Goal: Find specific page/section: Find specific page/section

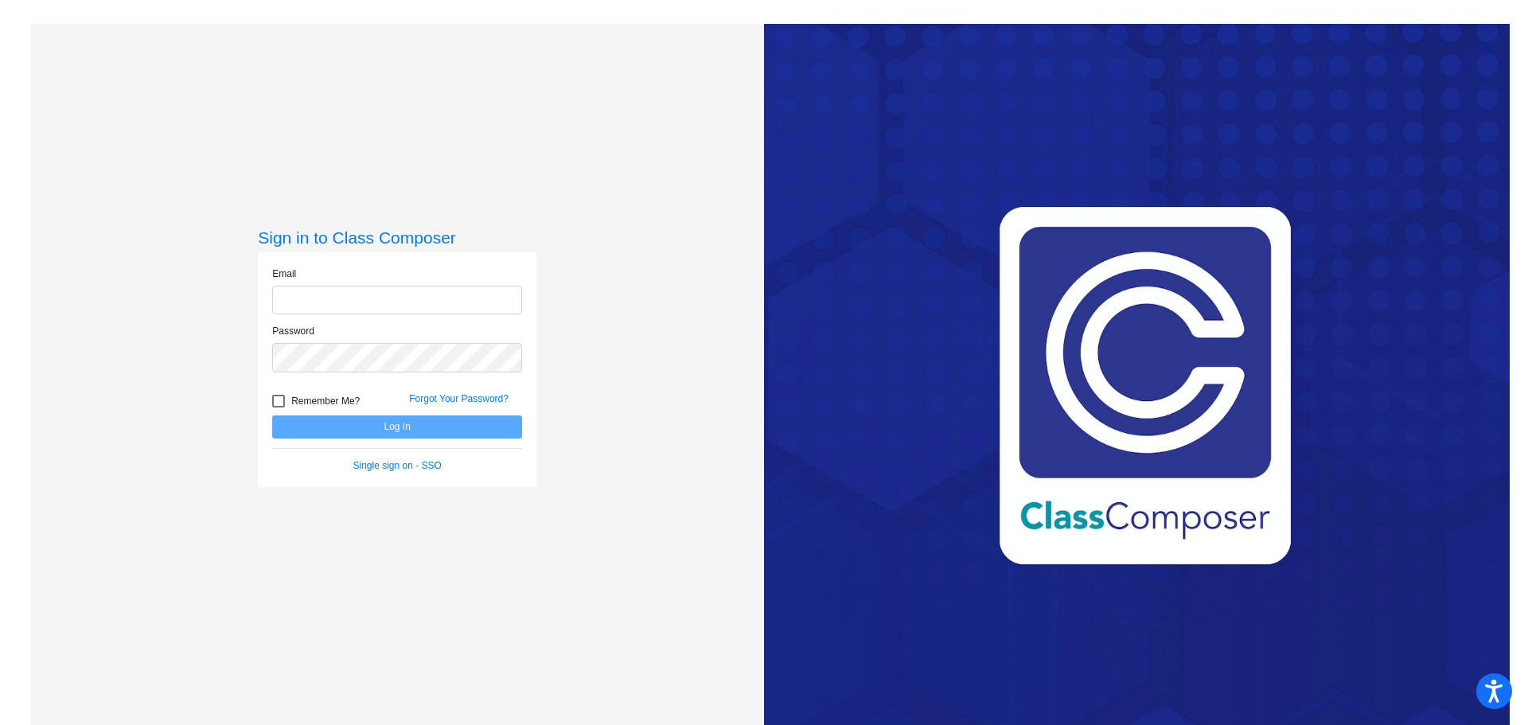
click at [358, 300] on input "email" at bounding box center [397, 300] width 250 height 29
type input "[EMAIL_ADDRESS][DOMAIN_NAME]"
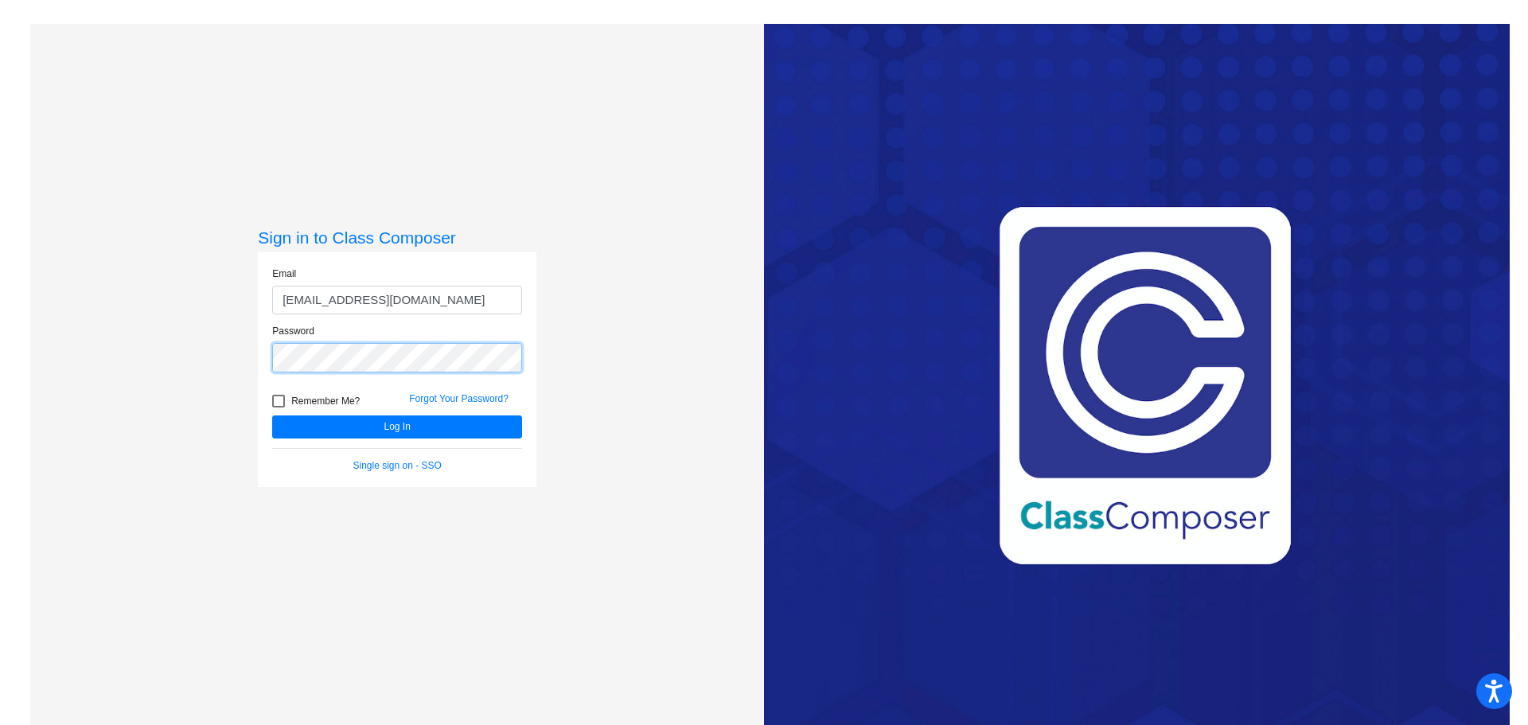
click at [272, 415] on button "Log In" at bounding box center [397, 426] width 250 height 23
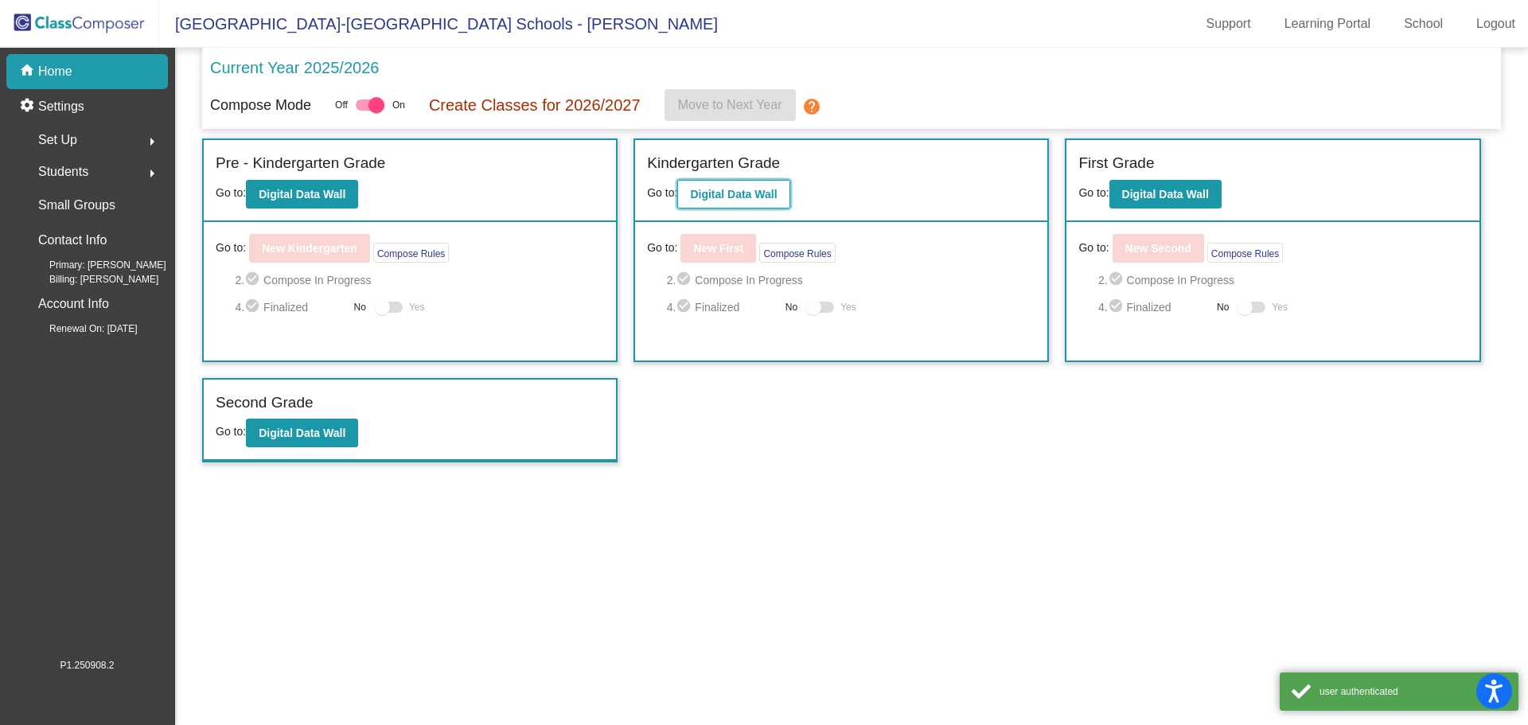
click at [755, 190] on b "Digital Data Wall" at bounding box center [733, 194] width 87 height 13
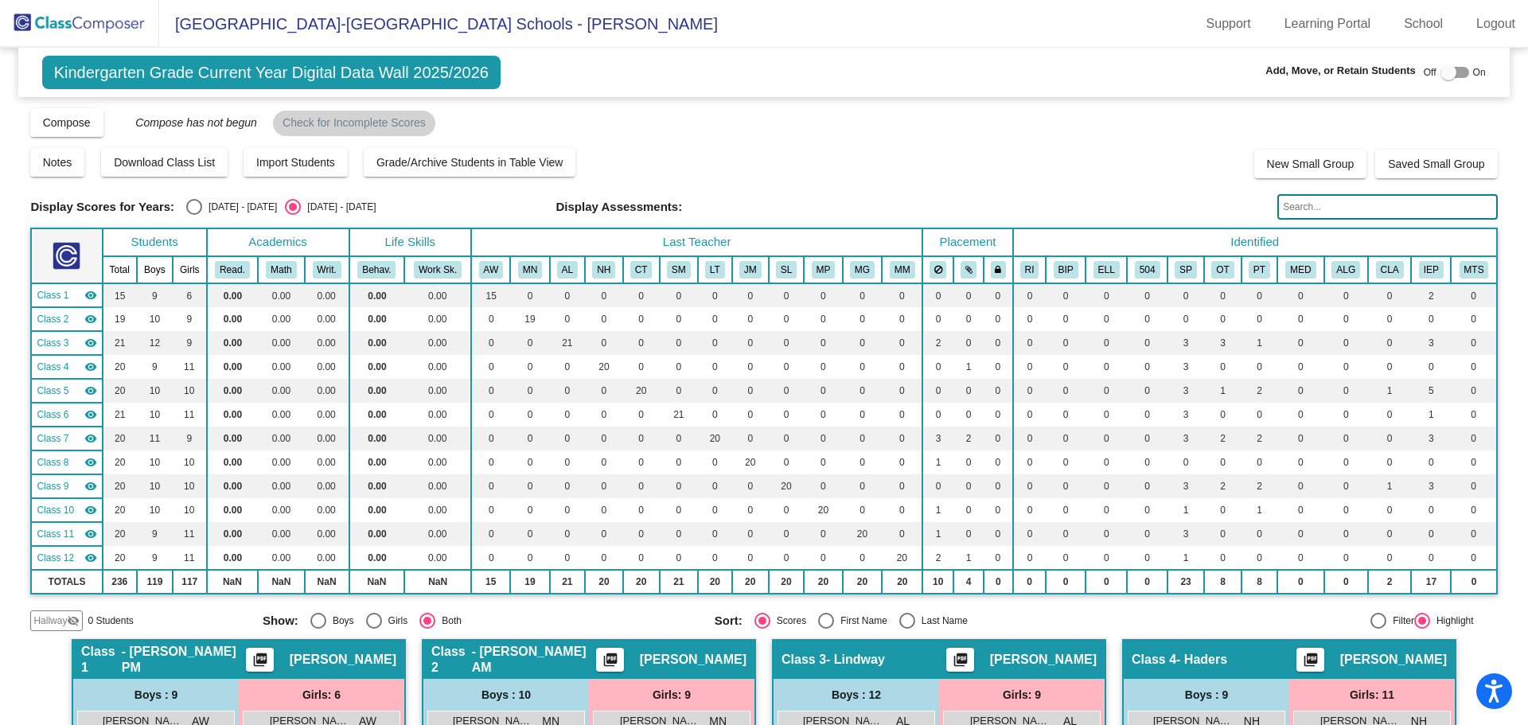
click at [1307, 205] on input "text" at bounding box center [1388, 206] width 220 height 25
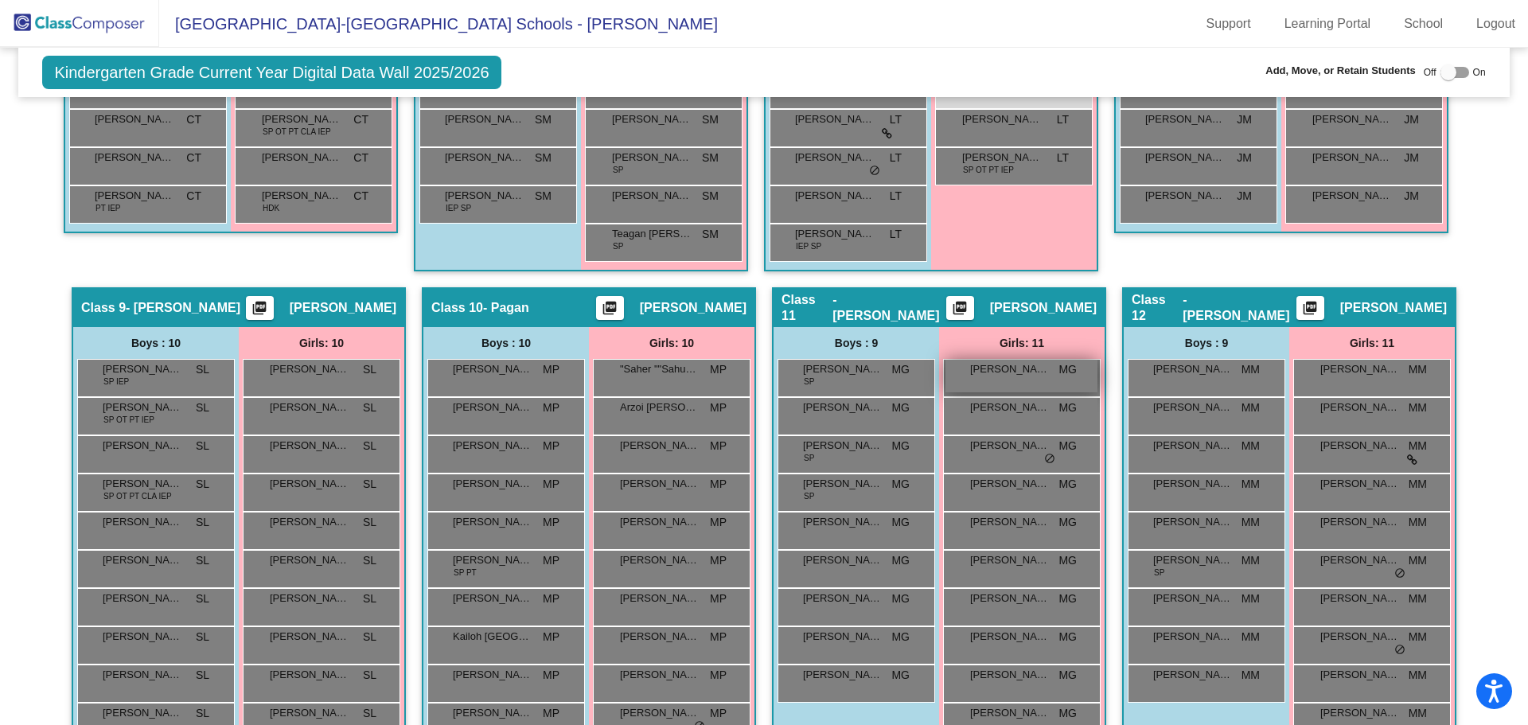
scroll to position [1504, 0]
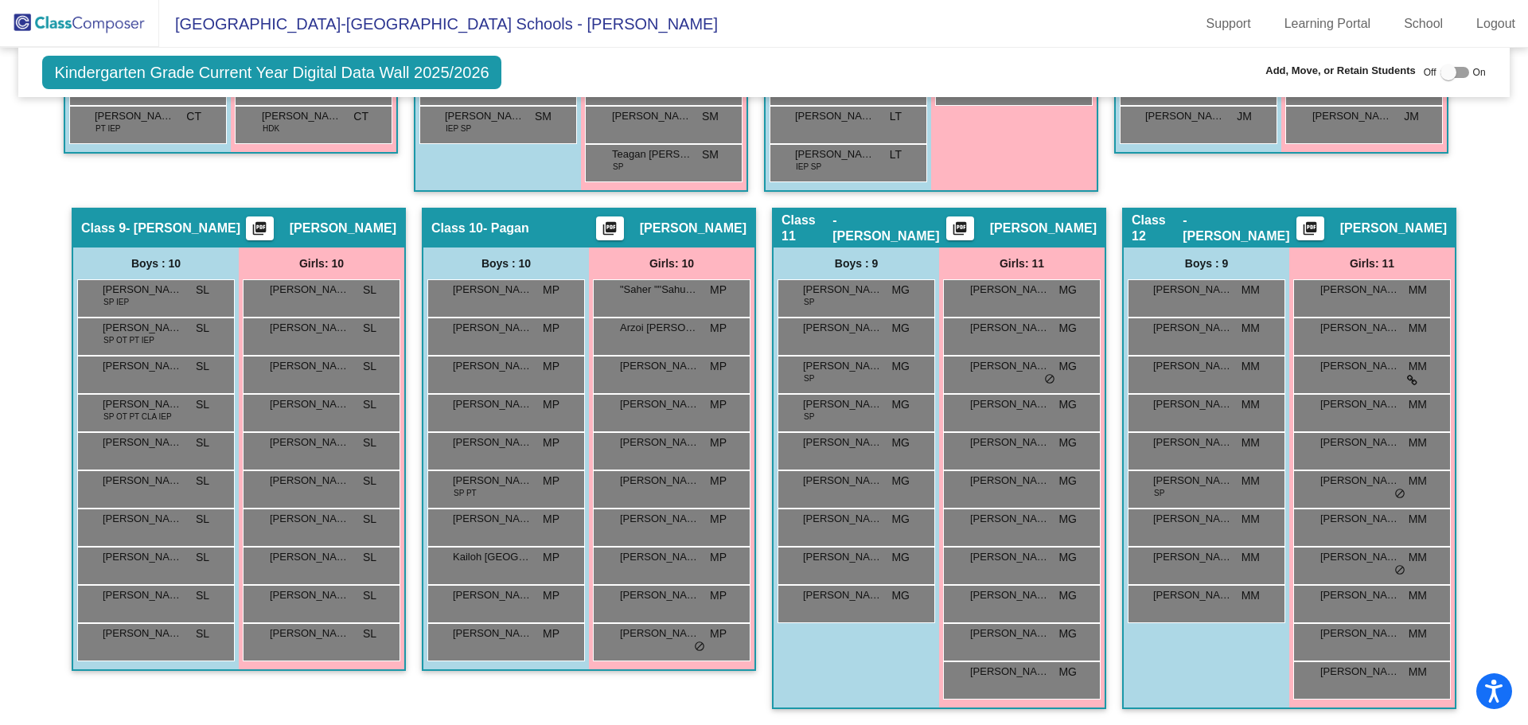
type input "bres"
